Goal: Communication & Community: Answer question/provide support

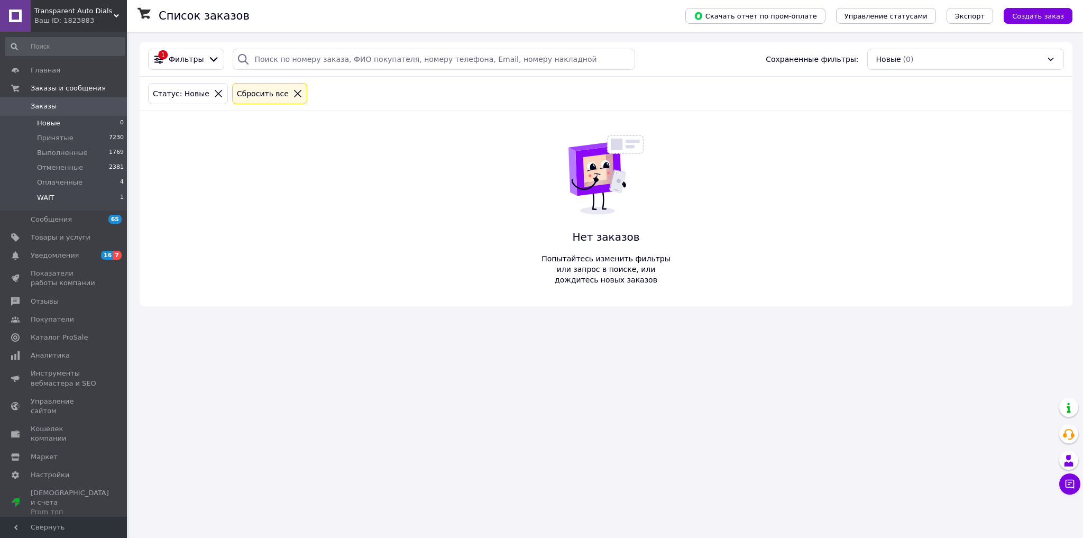
click at [51, 197] on span "WAIT" at bounding box center [45, 198] width 17 height 10
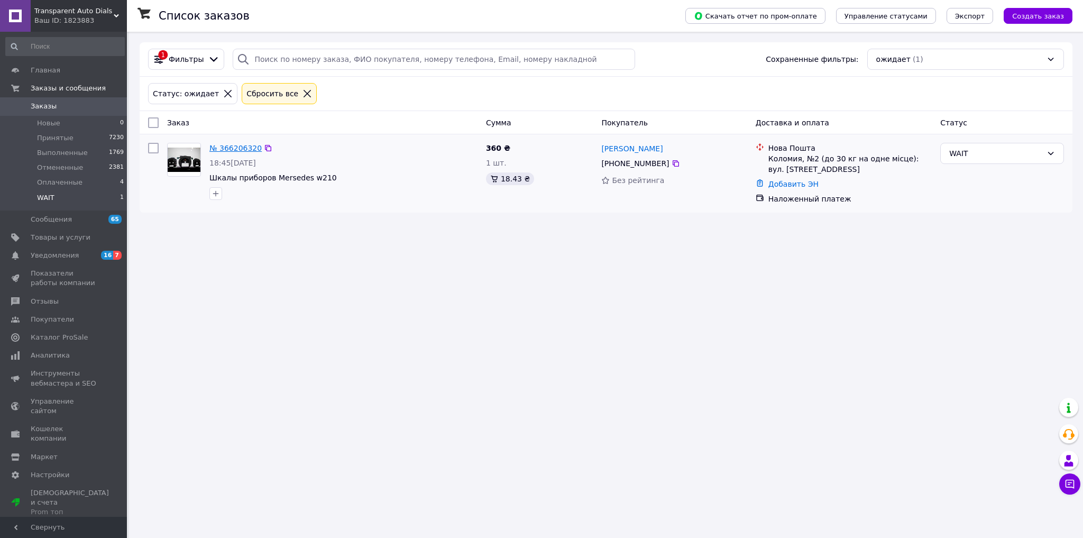
click at [226, 148] on link "№ 366206320" at bounding box center [235, 148] width 52 height 8
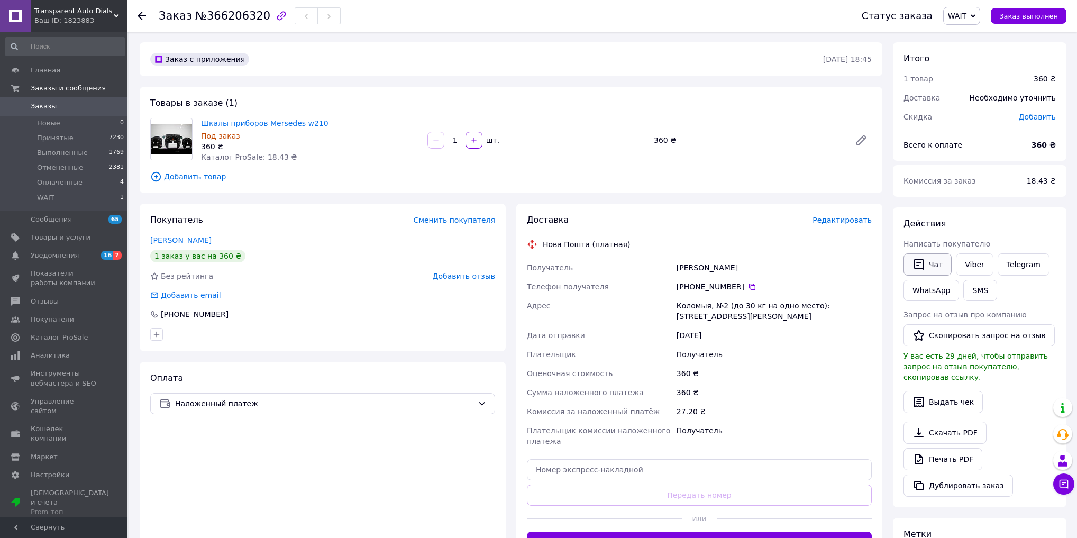
click at [940, 261] on button "Чат" at bounding box center [927, 264] width 48 height 22
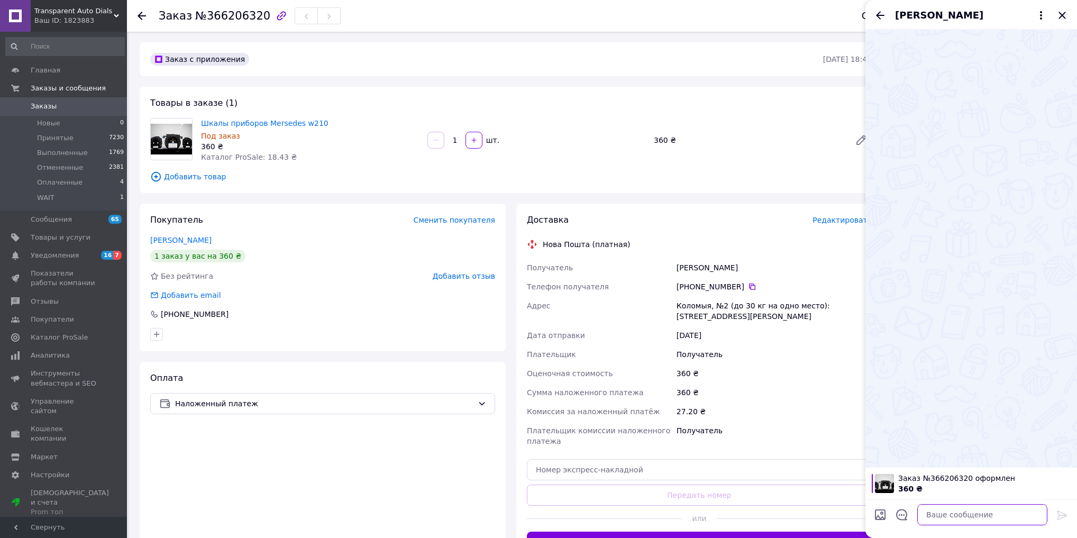
click at [945, 515] on textarea at bounding box center [982, 514] width 130 height 21
type textarea "Не смог дозвониться"
click at [1058, 514] on icon at bounding box center [1062, 515] width 10 height 10
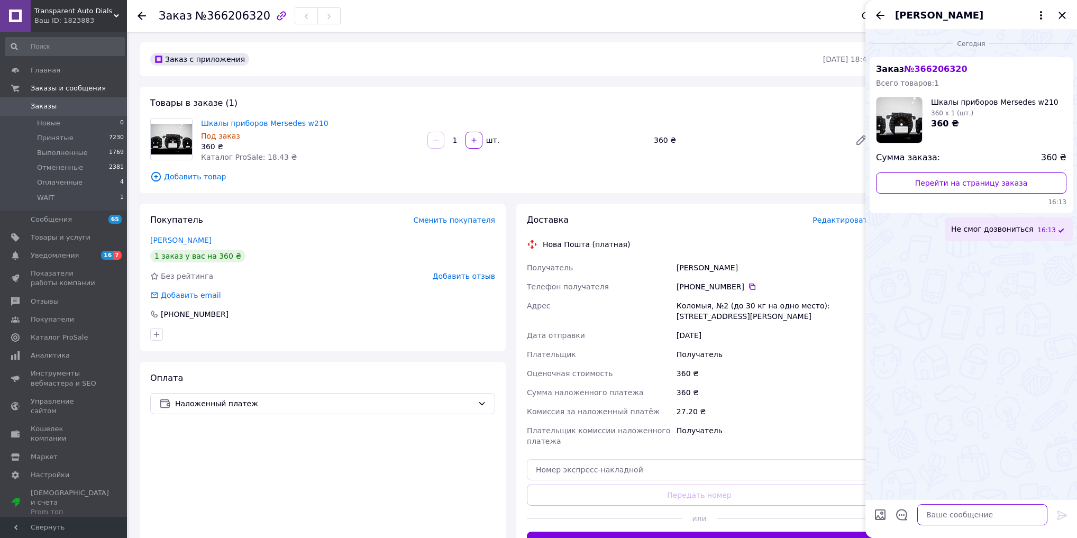
click at [957, 512] on textarea at bounding box center [982, 514] width 130 height 21
type textarea "фото вашей приборной нужно"
click at [1062, 516] on icon at bounding box center [1062, 515] width 13 height 13
click at [876, 15] on icon "Назад" at bounding box center [880, 15] width 13 height 13
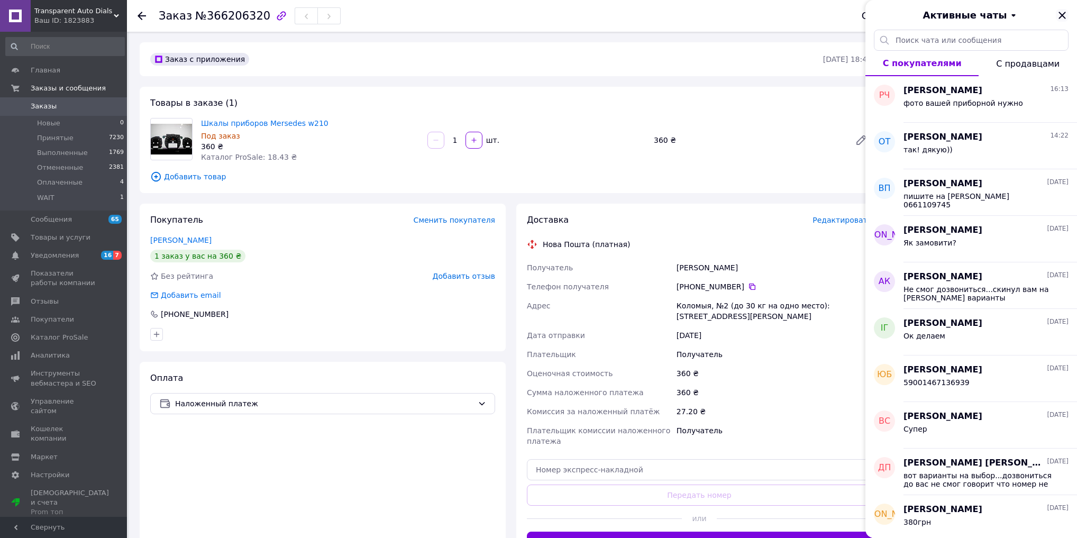
click at [1065, 12] on icon "Закрыть" at bounding box center [1062, 15] width 13 height 13
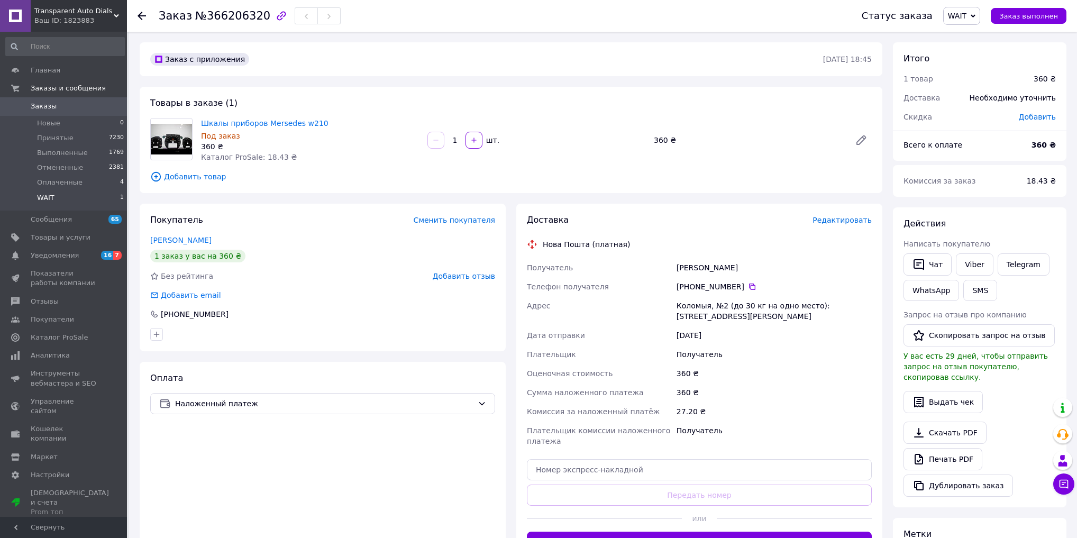
click at [55, 196] on li "WAIT 1" at bounding box center [65, 200] width 130 height 20
